Goal: Entertainment & Leisure: Browse casually

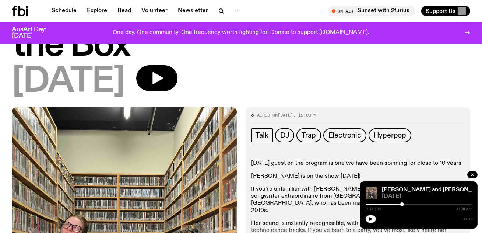
scroll to position [51, 0]
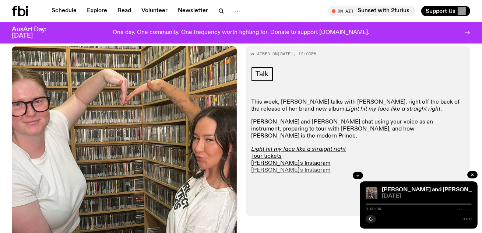
scroll to position [96, 0]
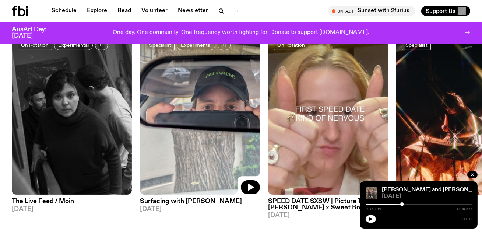
scroll to position [342, 0]
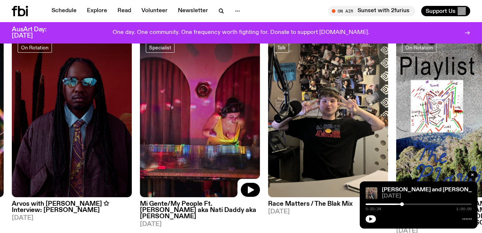
click at [198, 154] on img at bounding box center [200, 117] width 120 height 160
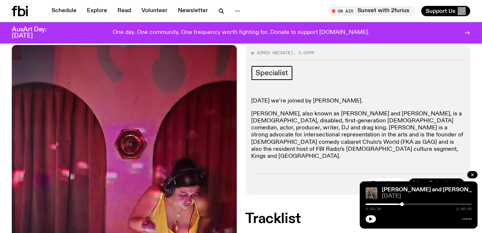
scroll to position [197, 0]
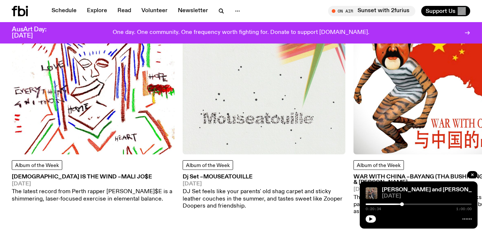
scroll to position [935, 0]
click at [121, 174] on span "MALI JO$E" at bounding box center [136, 177] width 31 height 6
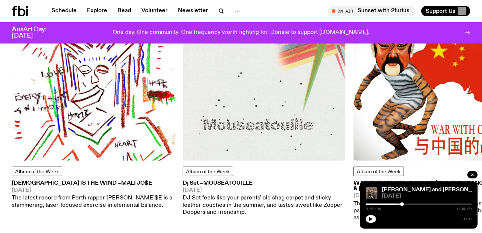
scroll to position [930, 0]
click at [238, 116] on img at bounding box center [264, 78] width 163 height 163
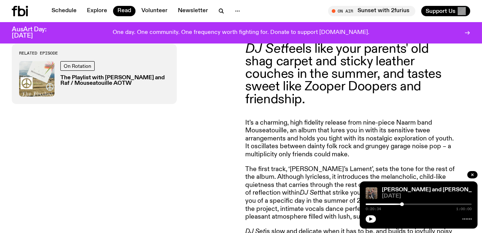
scroll to position [249, 0]
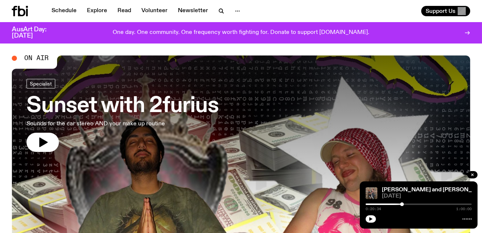
scroll to position [2, 0]
